Goal: Task Accomplishment & Management: Manage account settings

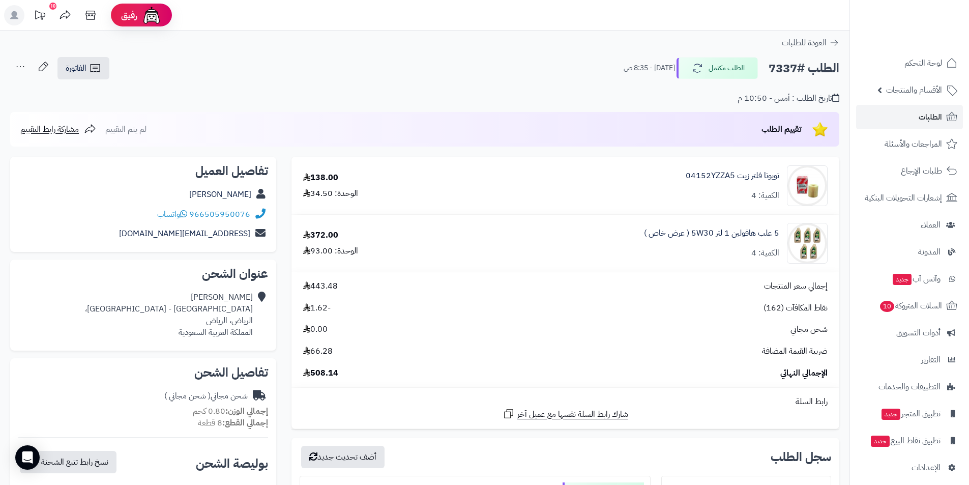
scroll to position [424, 0]
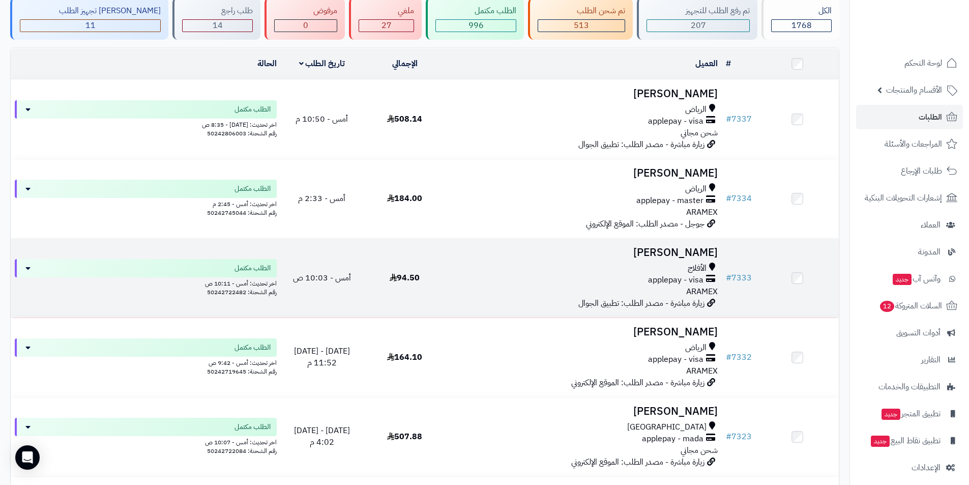
scroll to position [78, 0]
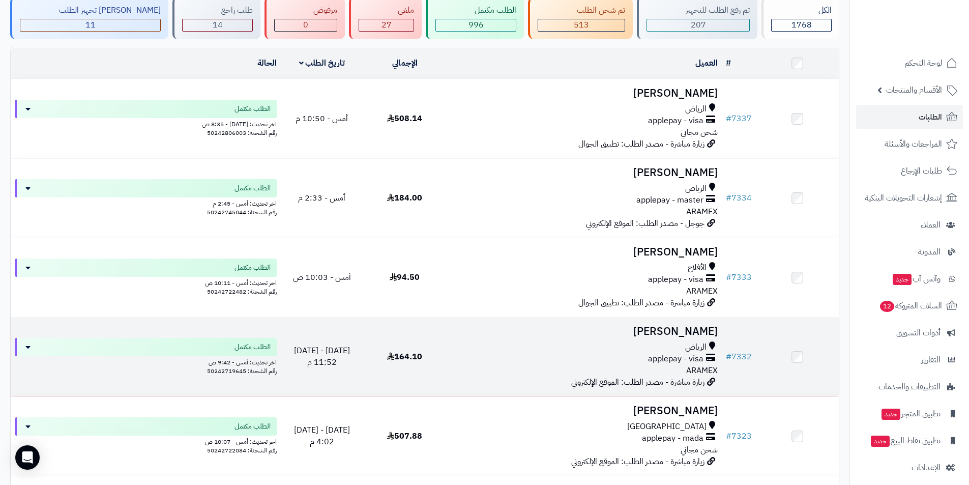
click at [661, 328] on h3 "[PERSON_NAME]" at bounding box center [584, 332] width 268 height 12
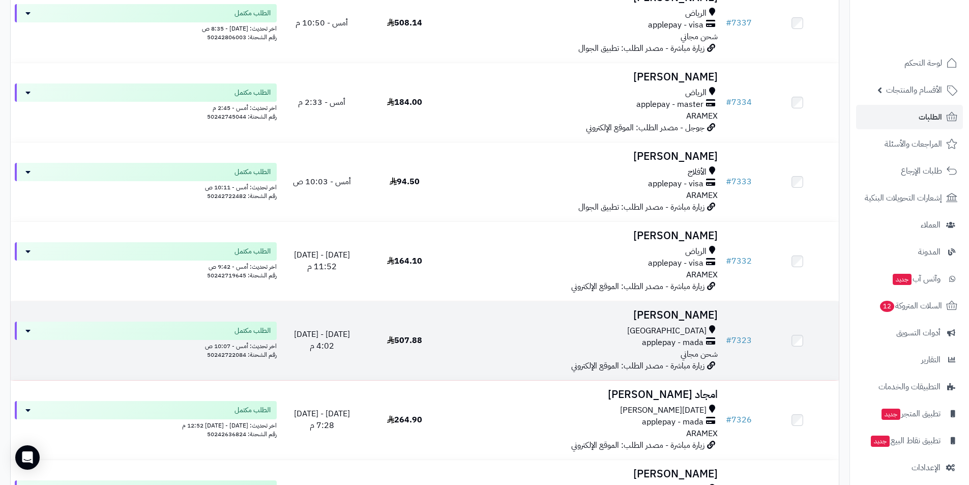
scroll to position [180, 0]
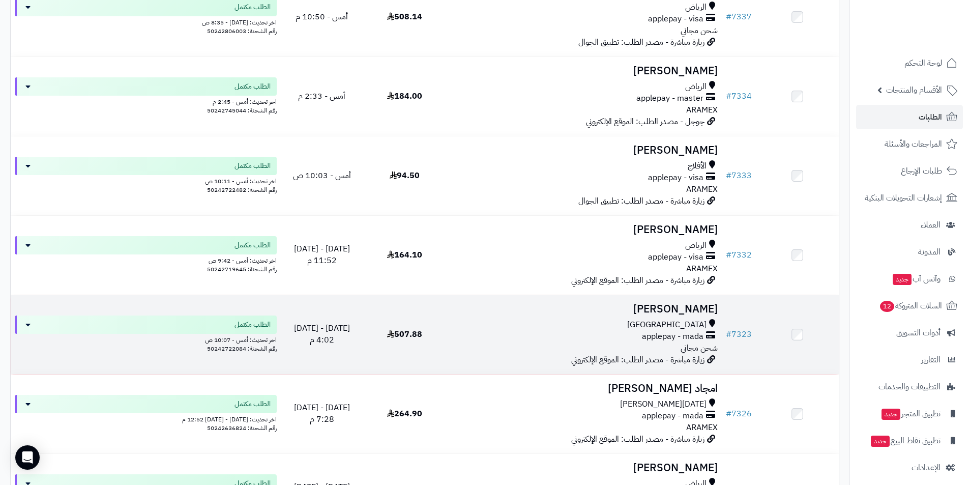
click at [667, 332] on span "applepay - mada" at bounding box center [673, 337] width 62 height 12
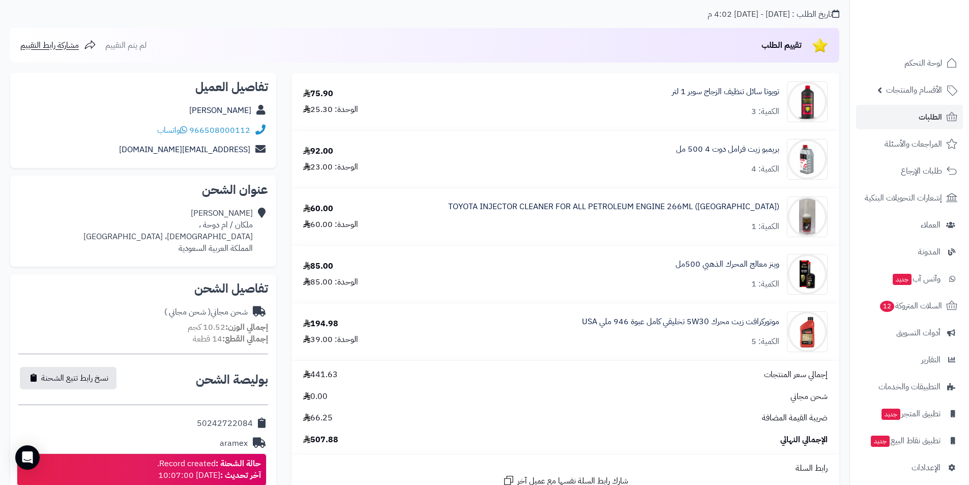
scroll to position [204, 0]
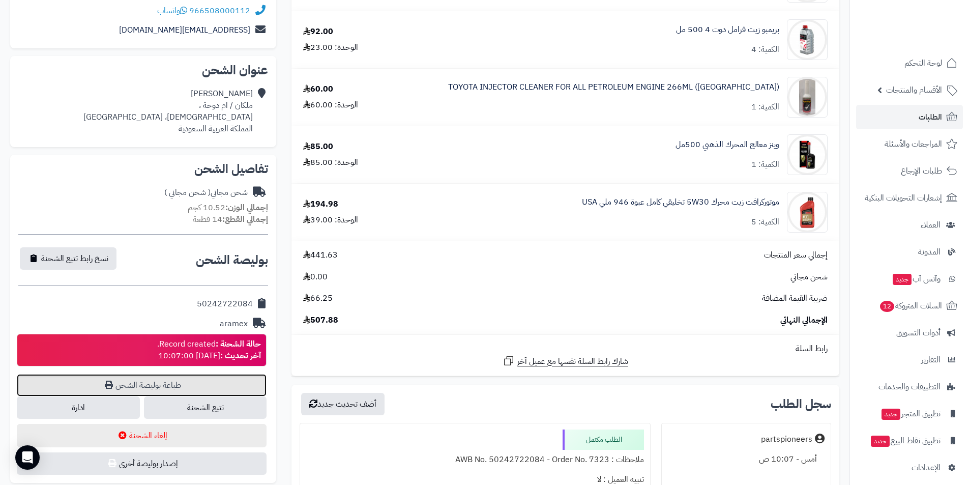
click at [182, 387] on link "طباعة بوليصة الشحن" at bounding box center [142, 385] width 250 height 22
